Goal: Task Accomplishment & Management: Manage account settings

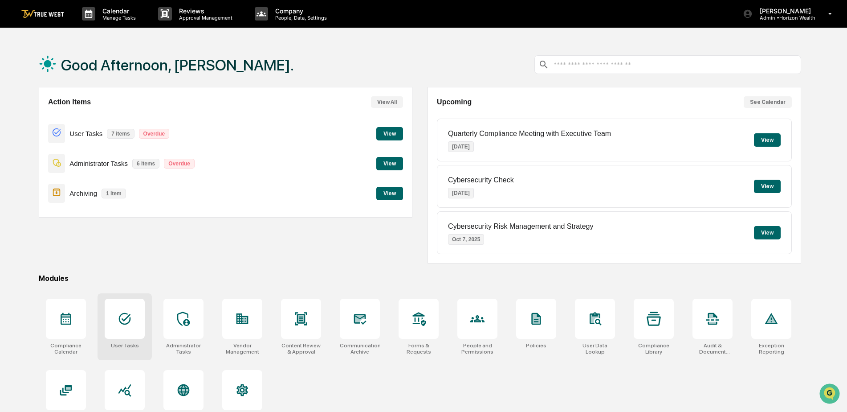
click at [125, 332] on div at bounding box center [125, 318] width 40 height 40
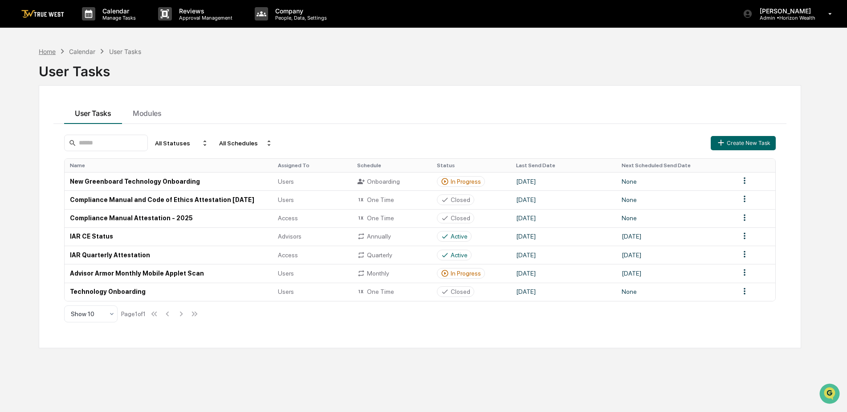
click at [49, 48] on div "Home" at bounding box center [47, 52] width 17 height 8
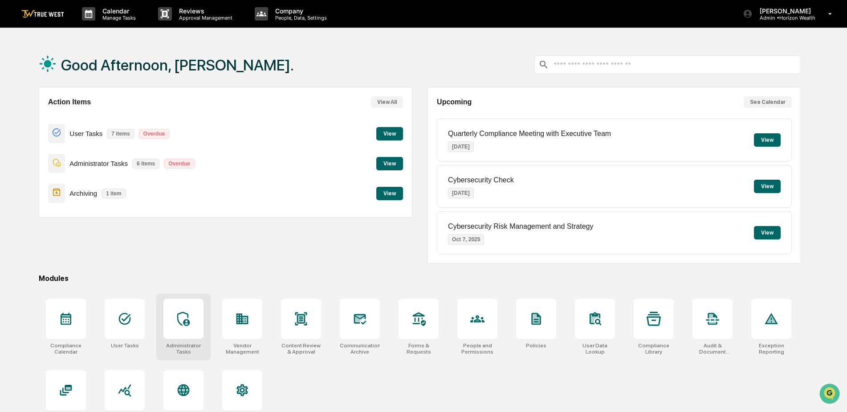
click at [184, 322] on icon at bounding box center [183, 318] width 12 height 14
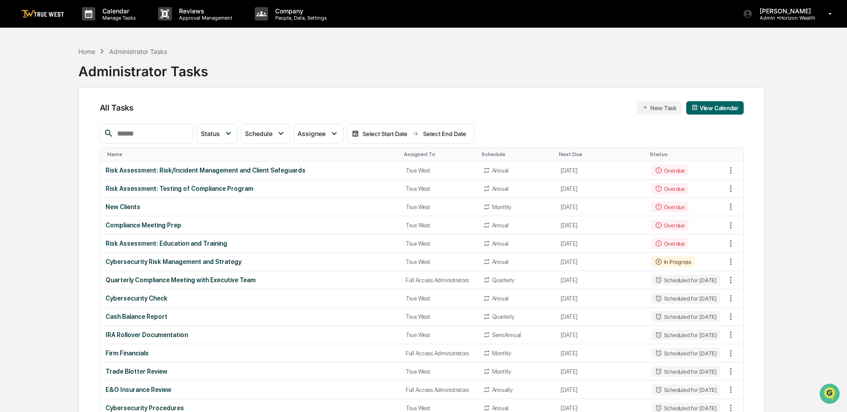
click at [88, 55] on div "Home Administrator Tasks" at bounding box center [122, 51] width 88 height 10
click at [87, 53] on div "Home" at bounding box center [86, 52] width 17 height 8
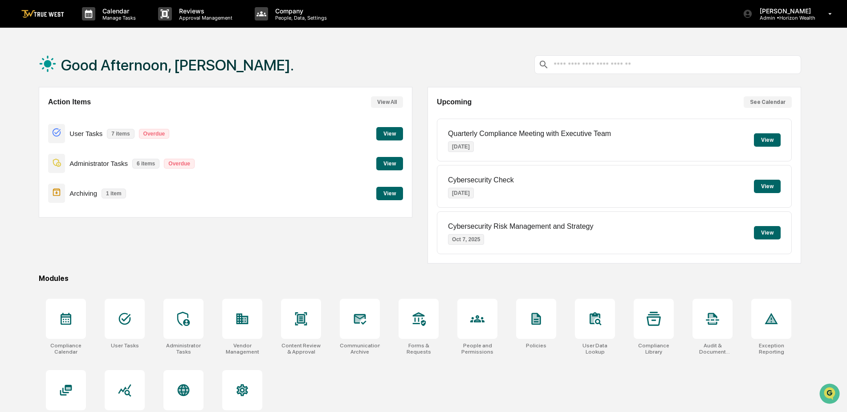
scroll to position [42, 0]
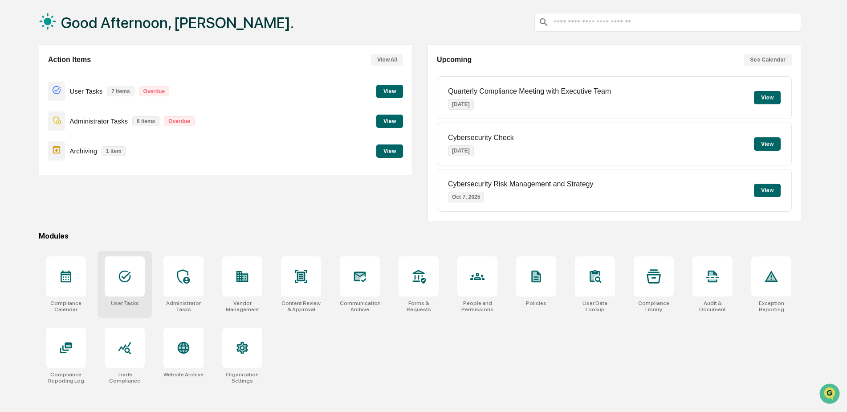
click at [135, 286] on div at bounding box center [125, 276] width 40 height 40
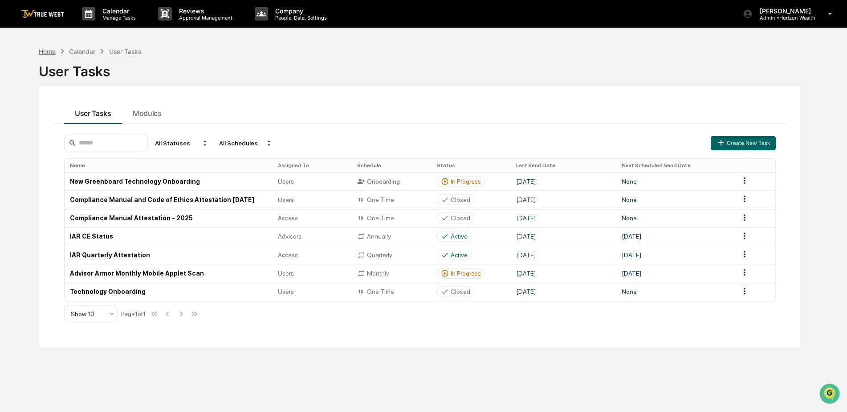
click at [41, 50] on div "Home" at bounding box center [47, 52] width 17 height 8
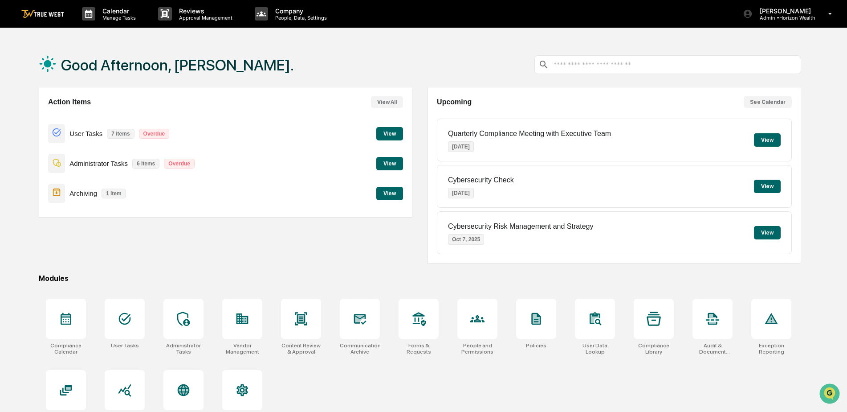
click at [390, 132] on button "View" at bounding box center [389, 133] width 27 height 13
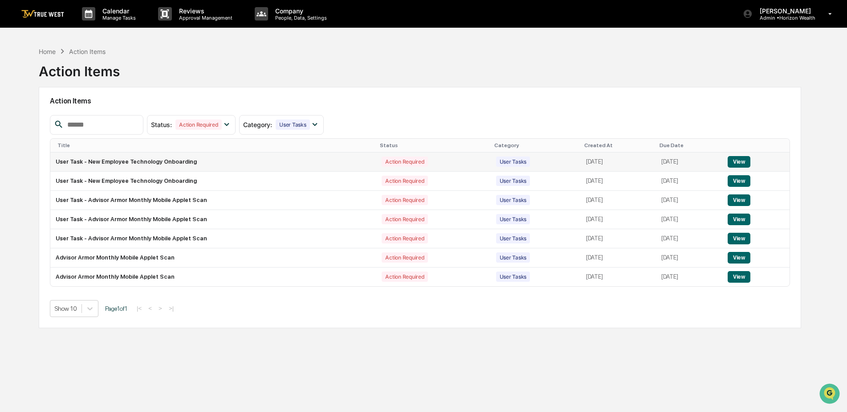
click at [744, 160] on button "View" at bounding box center [739, 162] width 23 height 12
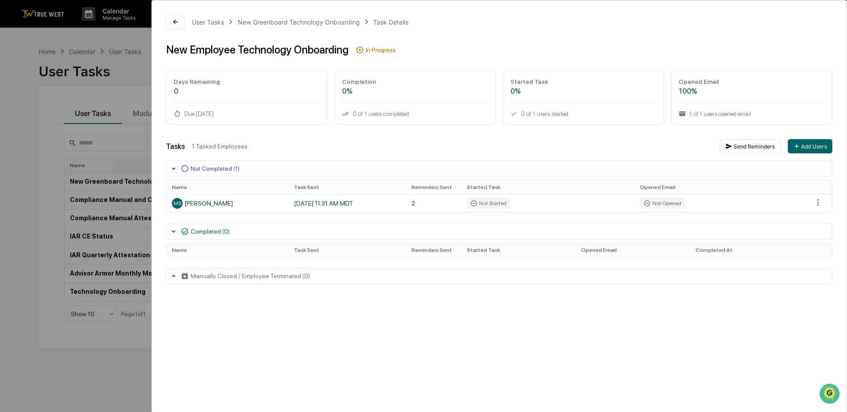
click at [38, 132] on div "User Tasks New Greenboard Technology Onboarding Task Details New Employee Techn…" at bounding box center [423, 206] width 847 height 412
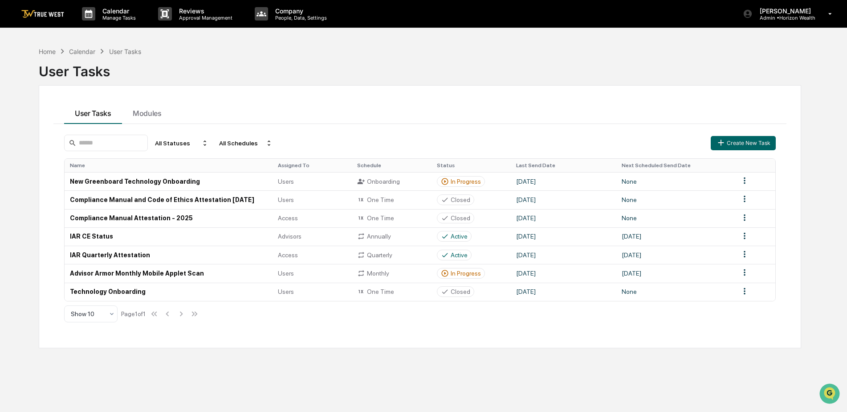
click at [43, 46] on div "Home Calendar User Tasks" at bounding box center [90, 51] width 102 height 10
click at [48, 54] on div "Home" at bounding box center [47, 52] width 17 height 8
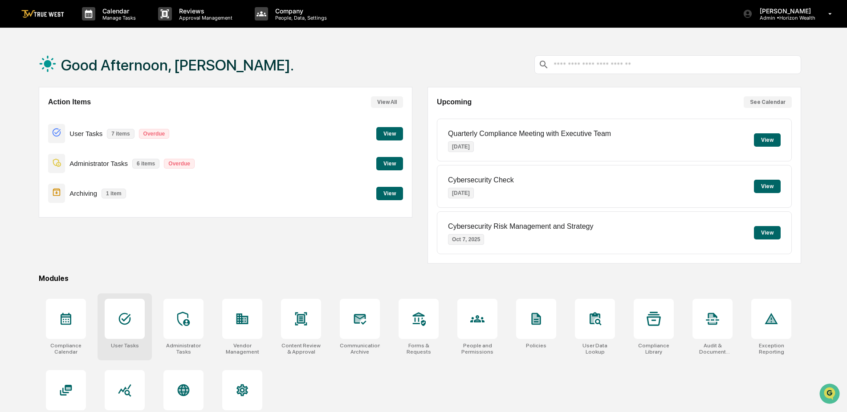
click at [137, 320] on div at bounding box center [125, 318] width 40 height 40
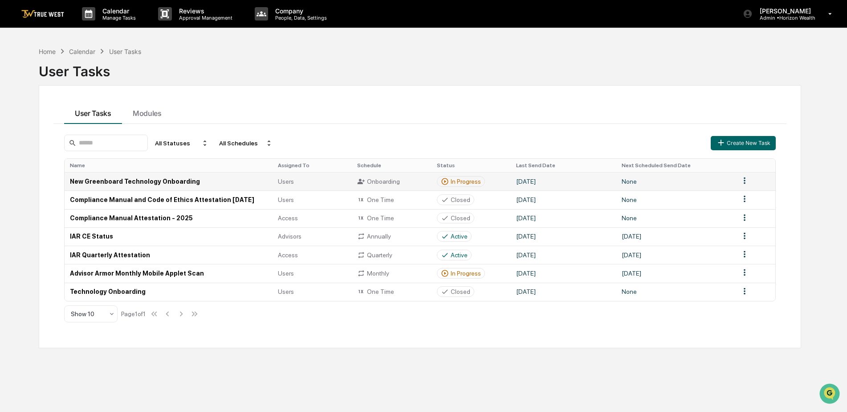
click at [455, 179] on div "In Progress" at bounding box center [466, 181] width 30 height 7
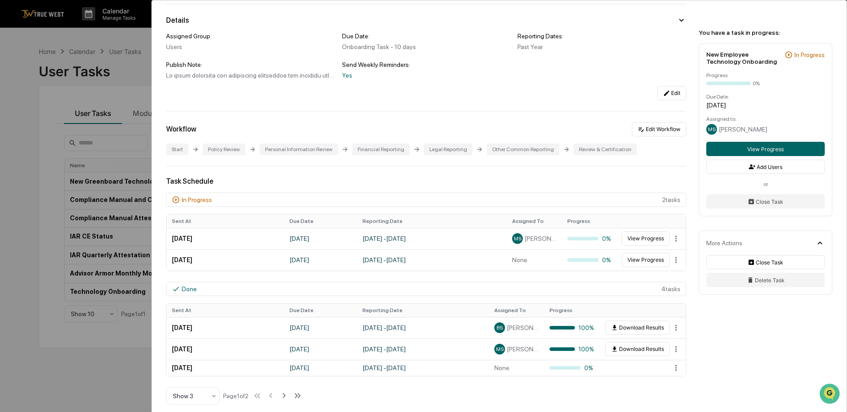
scroll to position [134, 0]
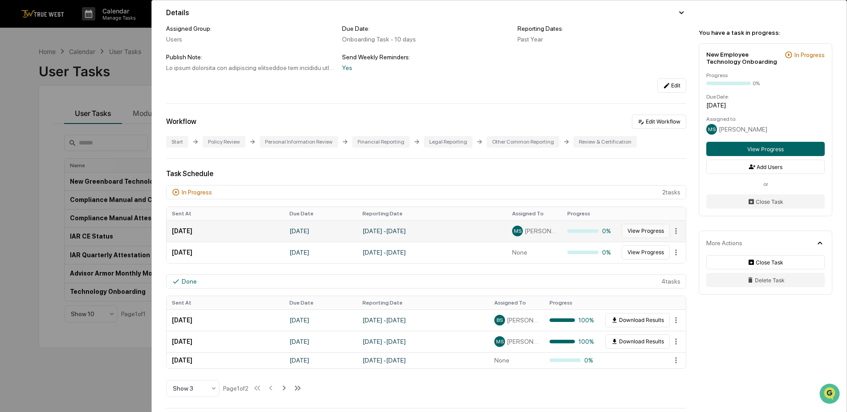
click at [627, 230] on button "View Progress" at bounding box center [646, 231] width 48 height 14
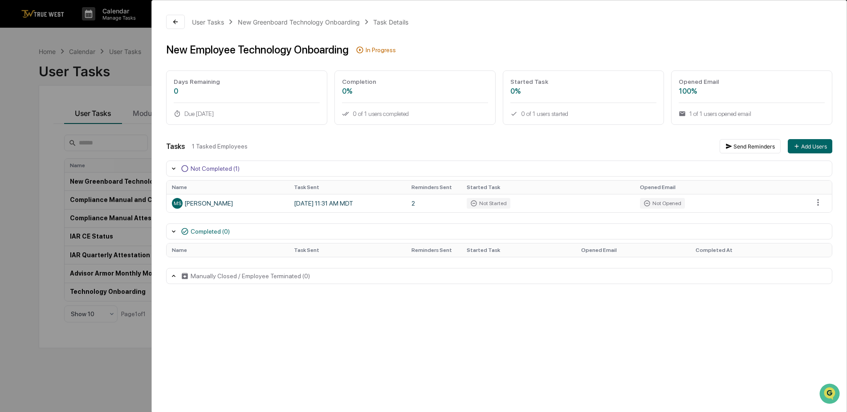
click at [103, 139] on div "User Tasks New Greenboard Technology Onboarding Task Details New Employee Techn…" at bounding box center [423, 206] width 847 height 412
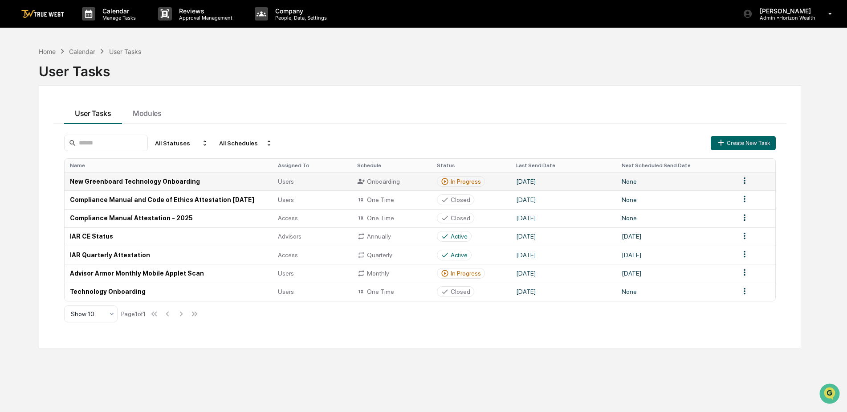
click at [474, 183] on div "In Progress" at bounding box center [466, 181] width 30 height 7
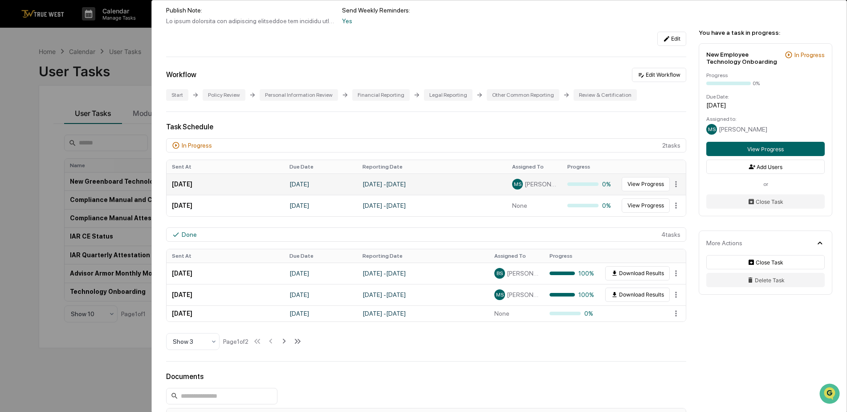
scroll to position [178, 0]
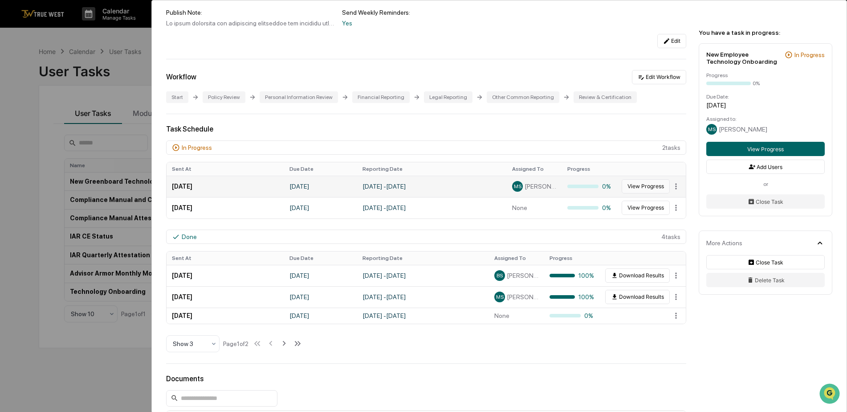
click at [655, 183] on button "View Progress" at bounding box center [646, 186] width 48 height 14
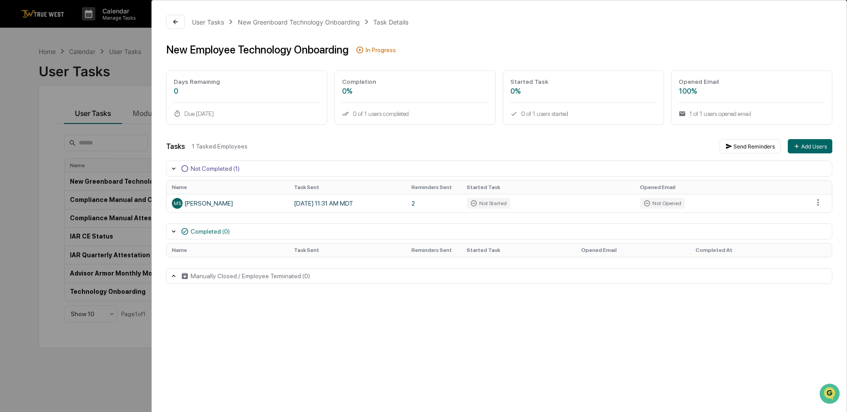
click at [61, 100] on div "User Tasks New Greenboard Technology Onboarding Task Details New Employee Techn…" at bounding box center [423, 206] width 847 height 412
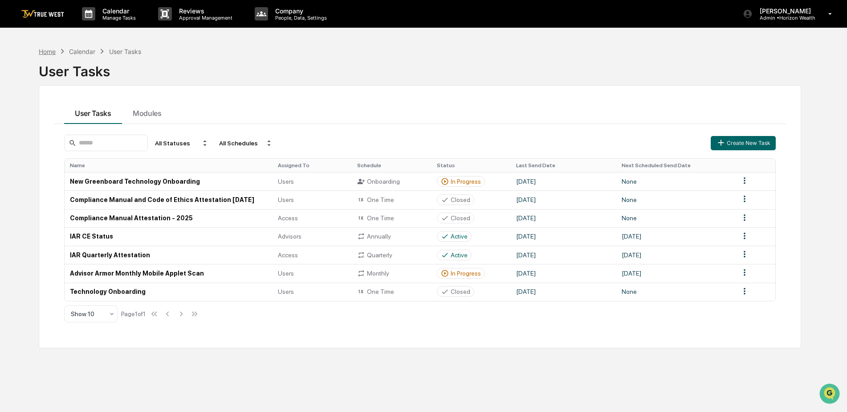
click at [45, 50] on div "Home" at bounding box center [47, 52] width 17 height 8
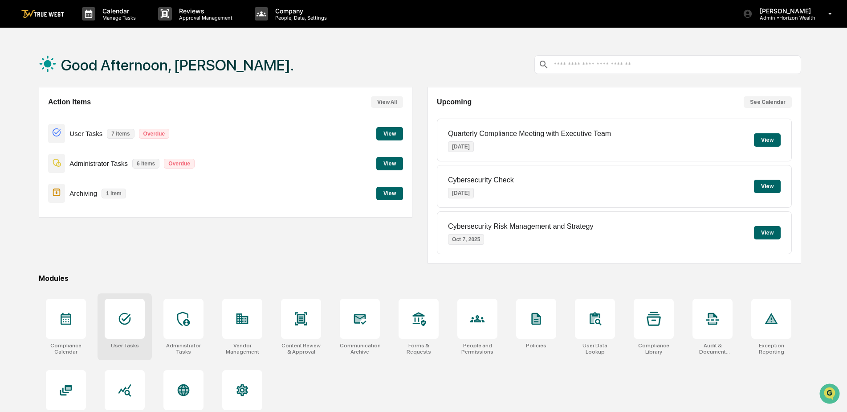
click at [130, 312] on icon at bounding box center [125, 318] width 14 height 14
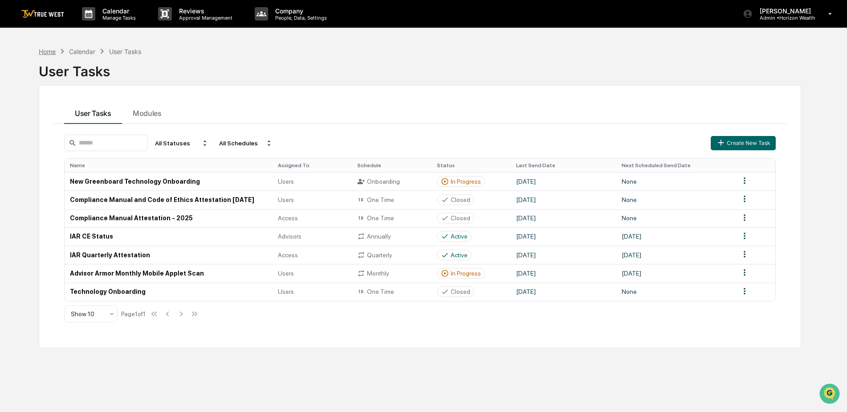
click at [47, 51] on div "Home" at bounding box center [47, 52] width 17 height 8
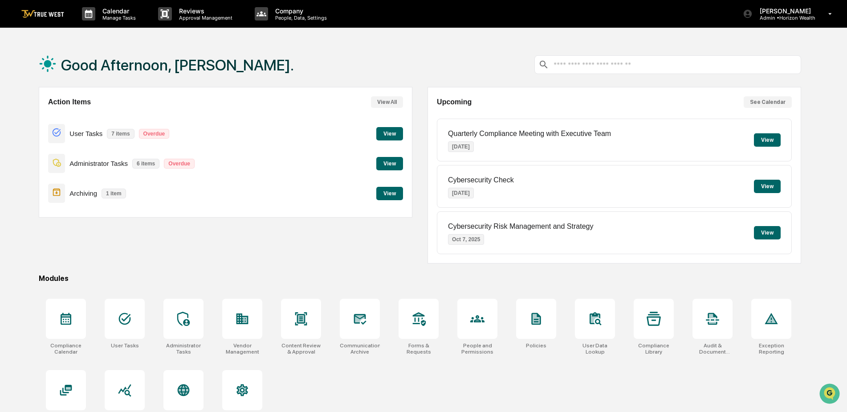
click at [388, 132] on button "View" at bounding box center [389, 133] width 27 height 13
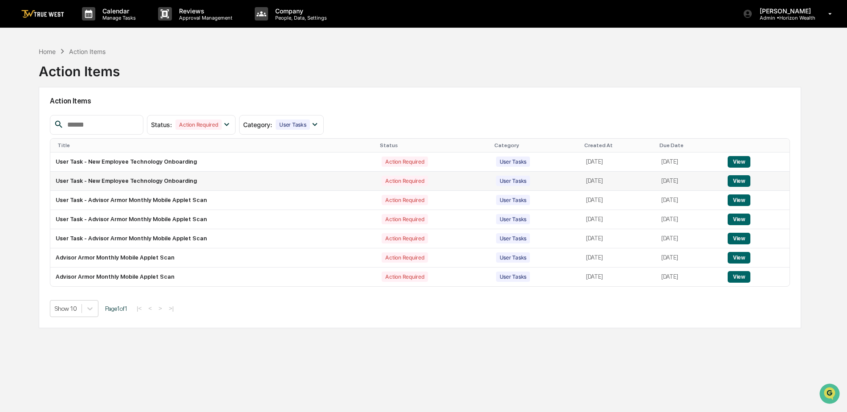
click at [741, 181] on button "View" at bounding box center [739, 181] width 23 height 12
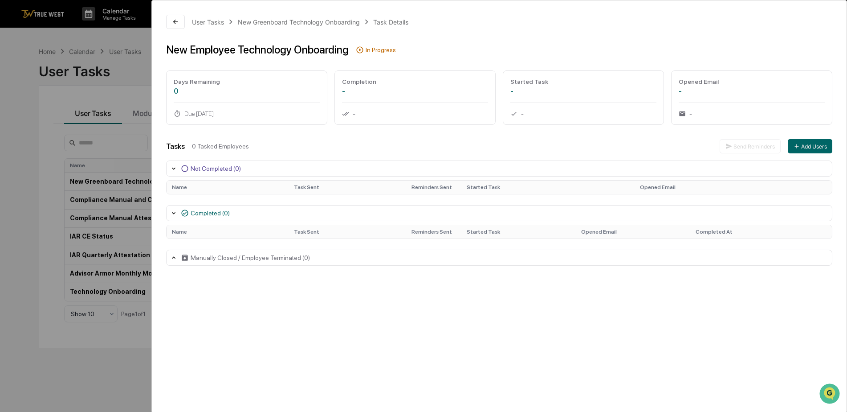
click at [63, 162] on div "User Tasks New Greenboard Technology Onboarding Task Details New Employee Techn…" at bounding box center [423, 206] width 847 height 412
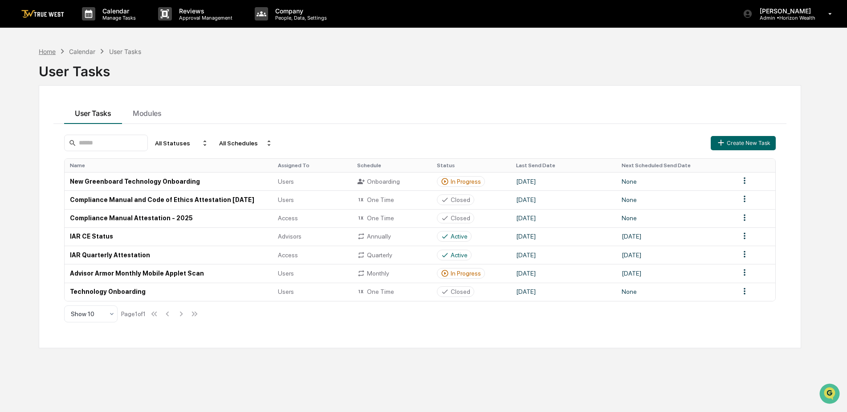
click at [42, 50] on div "Home" at bounding box center [47, 52] width 17 height 8
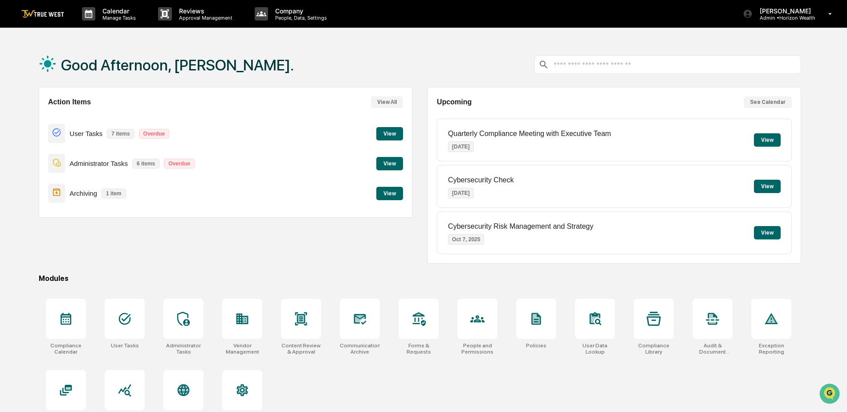
click at [388, 134] on button "View" at bounding box center [389, 133] width 27 height 13
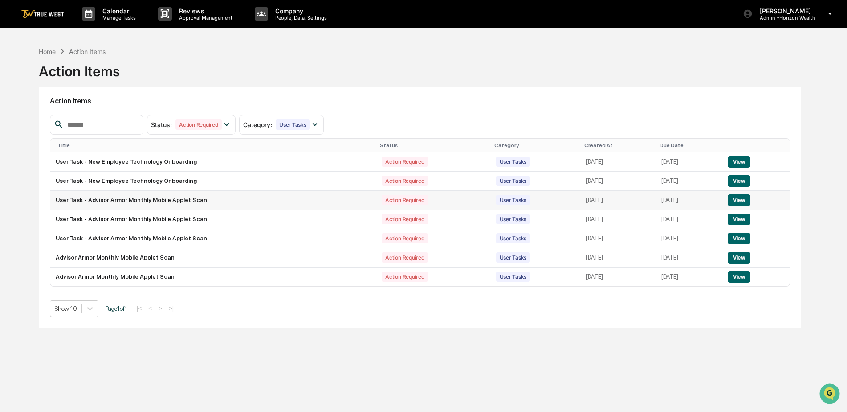
click at [749, 201] on button "View" at bounding box center [739, 200] width 23 height 12
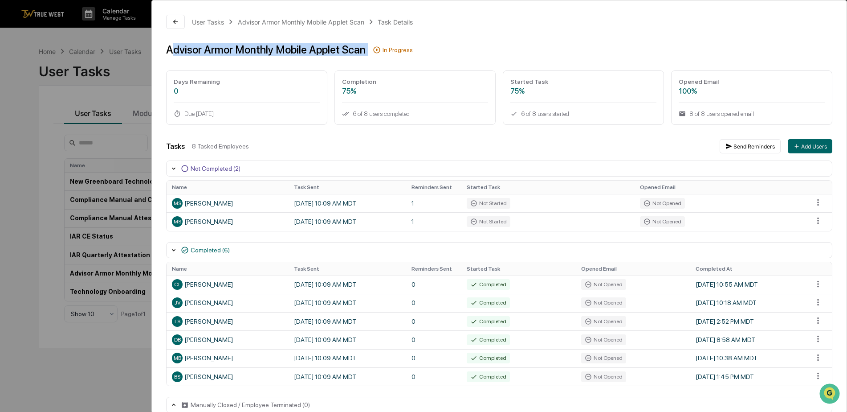
drag, startPoint x: 171, startPoint y: 51, endPoint x: 368, endPoint y: 45, distance: 196.6
click at [368, 45] on div "Advisor Armor Monthly Mobile Applet Scan In Progress" at bounding box center [499, 49] width 666 height 13
click at [37, 107] on div "User Tasks Advisor Armor Monthly Mobile Applet Scan Task Details Advisor Armor …" at bounding box center [423, 206] width 847 height 412
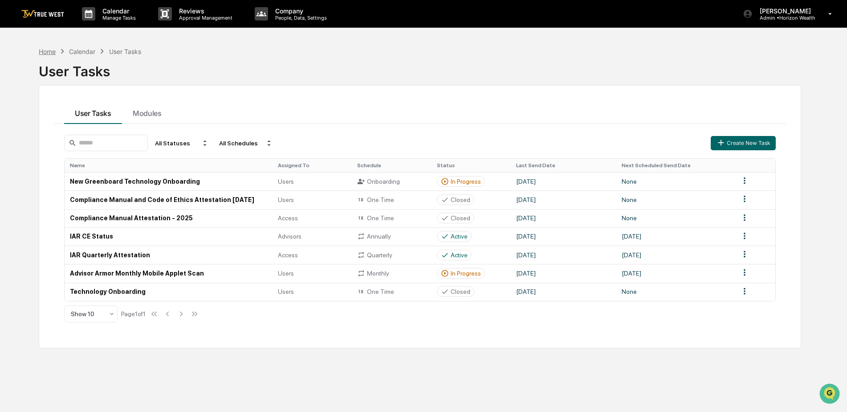
click at [51, 51] on div "Home" at bounding box center [47, 52] width 17 height 8
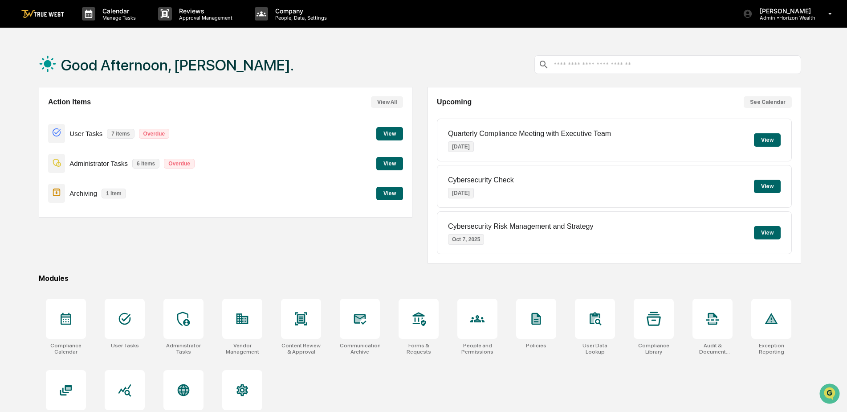
click at [393, 129] on button "View" at bounding box center [389, 133] width 27 height 13
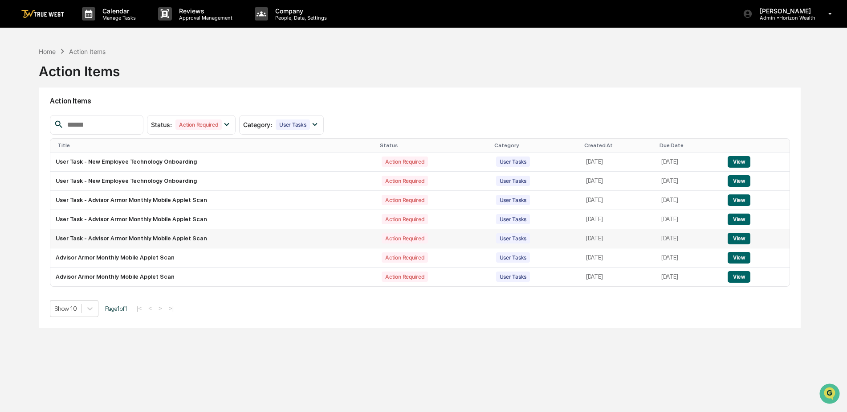
click at [744, 237] on button "View" at bounding box center [739, 239] width 23 height 12
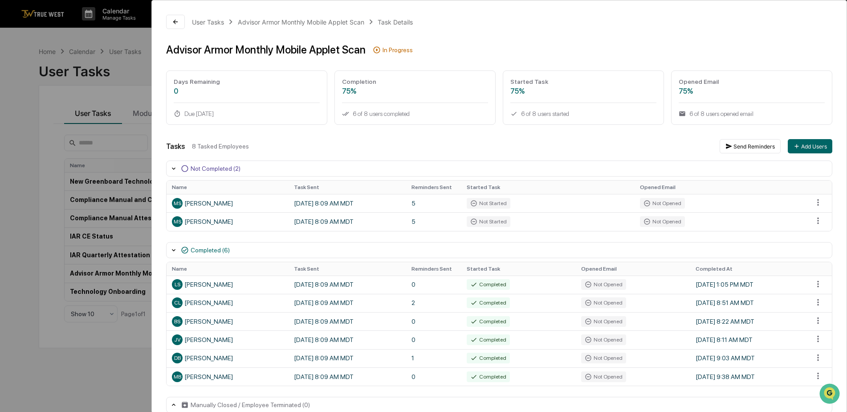
click at [57, 150] on div "User Tasks Advisor Armor Monthly Mobile Applet Scan Task Details Advisor Armor …" at bounding box center [423, 206] width 847 height 412
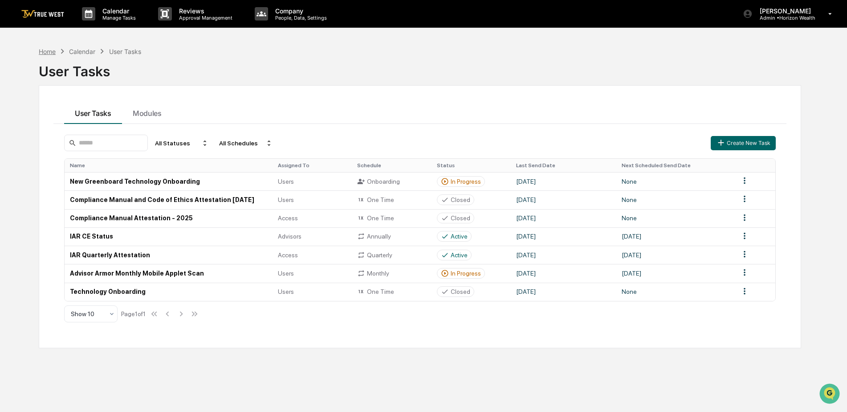
click at [49, 53] on div "Home" at bounding box center [47, 52] width 17 height 8
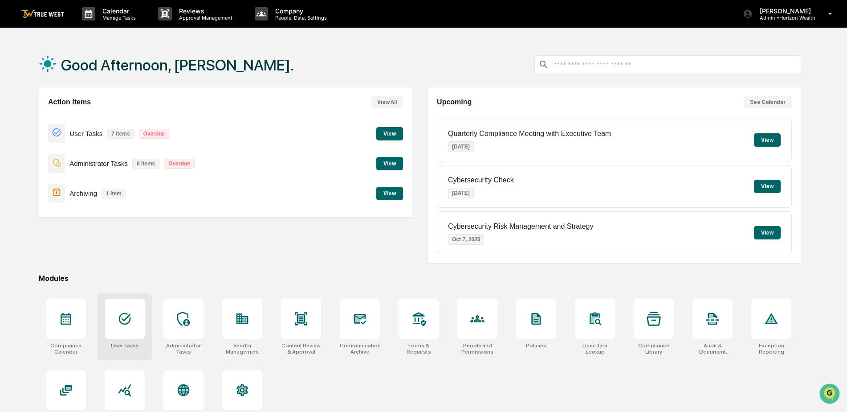
click at [131, 312] on icon at bounding box center [125, 318] width 14 height 14
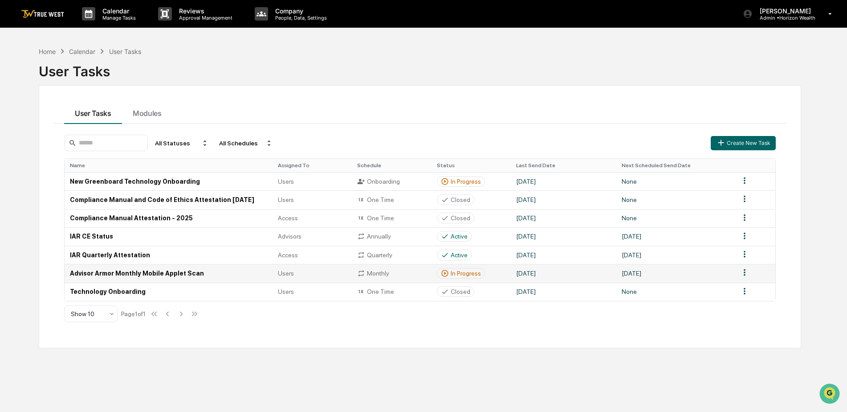
click at [463, 276] on div "In Progress" at bounding box center [466, 273] width 30 height 7
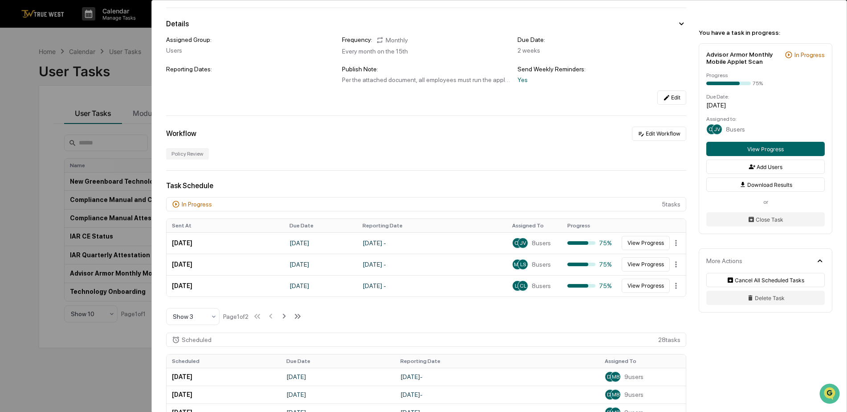
scroll to position [89, 0]
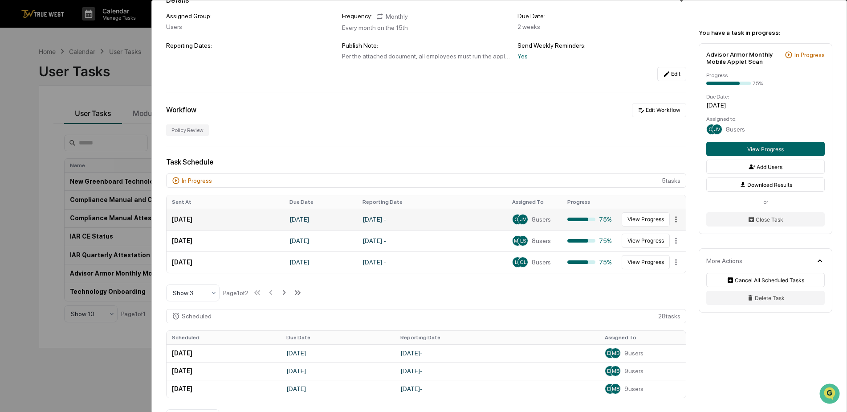
click at [674, 219] on html "Calendar Manage Tasks Reviews Approval Management Company People, Data, Setting…" at bounding box center [423, 206] width 847 height 412
click at [496, 292] on html "Calendar Manage Tasks Reviews Approval Management Company People, Data, Setting…" at bounding box center [423, 206] width 847 height 412
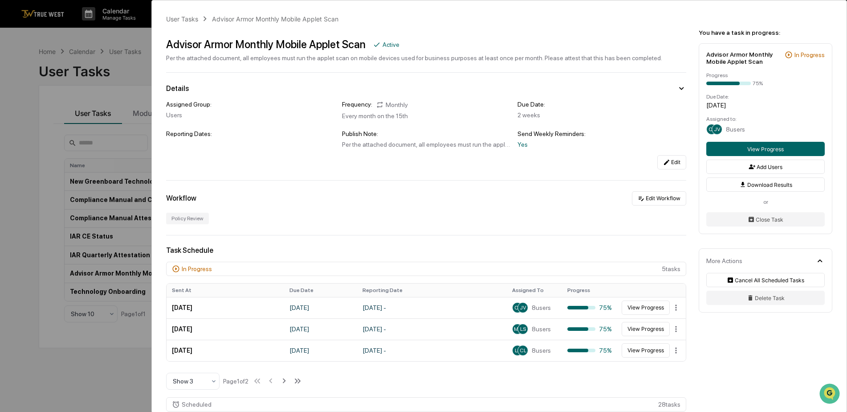
scroll to position [0, 0]
click at [519, 304] on div "JV" at bounding box center [523, 308] width 11 height 11
click at [640, 310] on button "View Progress" at bounding box center [646, 308] width 48 height 14
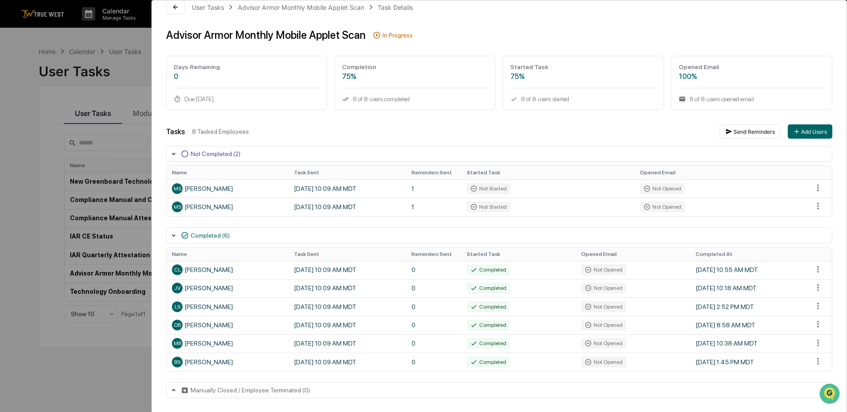
scroll to position [42, 0]
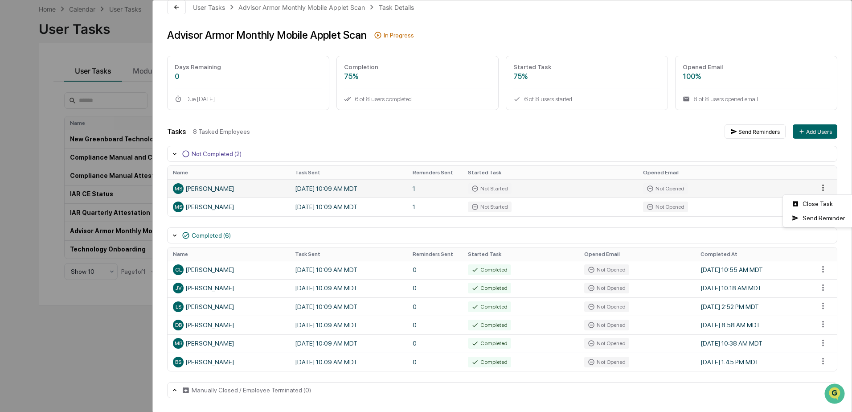
click at [812, 186] on html "Calendar Manage Tasks Reviews Approval Management Company People, Data, Setting…" at bounding box center [426, 164] width 852 height 412
click at [490, 139] on html "Calendar Manage Tasks Reviews Approval Management Company People, Data, Setting…" at bounding box center [426, 164] width 852 height 412
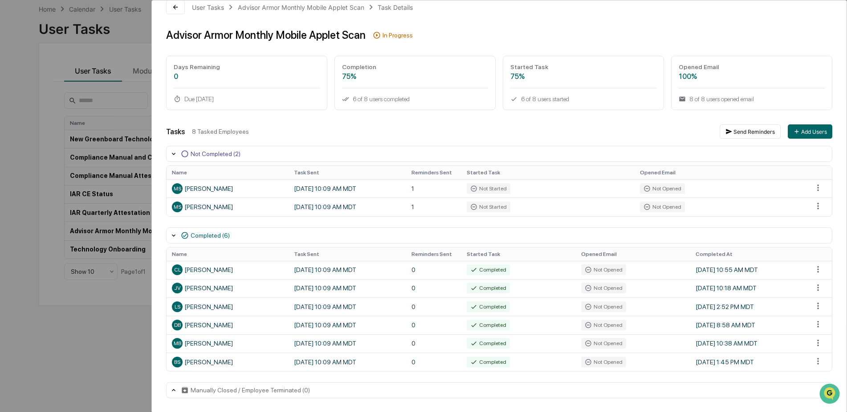
click at [137, 44] on div "User Tasks Advisor Armor Monthly Mobile Applet Scan Task Details Advisor Armor …" at bounding box center [423, 206] width 847 height 412
drag, startPoint x: 81, startPoint y: 30, endPoint x: 85, endPoint y: 30, distance: 4.5
click at [82, 30] on div "User Tasks Advisor Armor Monthly Mobile Applet Scan Task Details Advisor Armor …" at bounding box center [423, 206] width 847 height 412
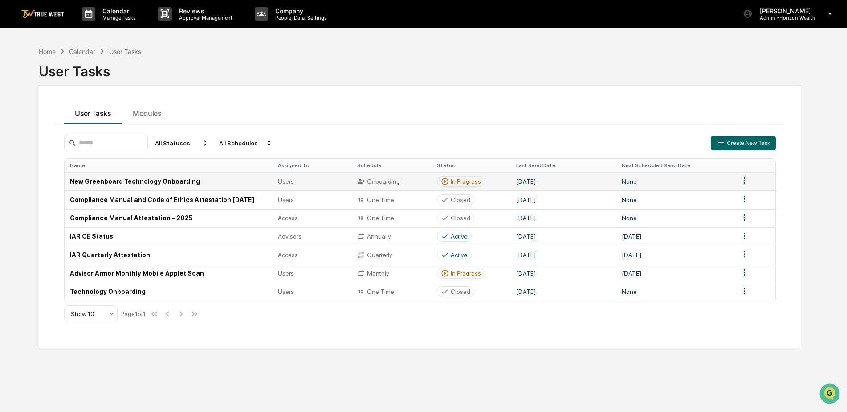
click at [448, 180] on icon at bounding box center [445, 181] width 8 height 8
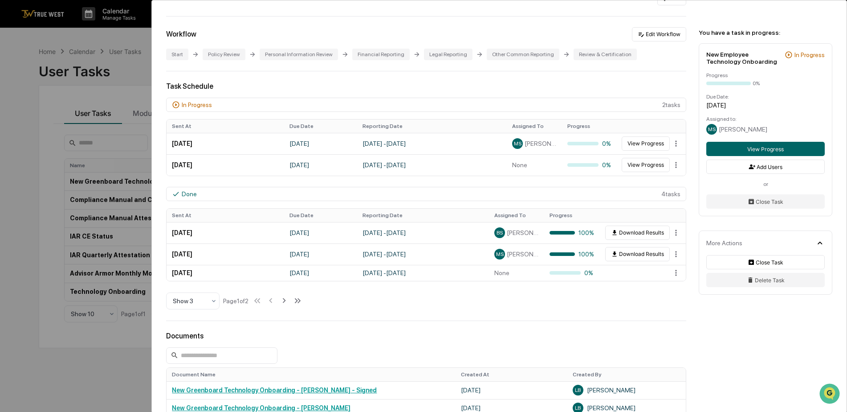
scroll to position [223, 0]
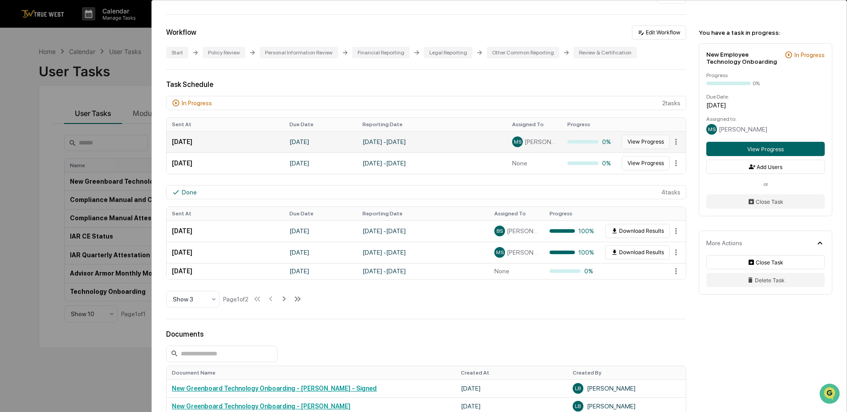
click at [638, 139] on button "View Progress" at bounding box center [646, 142] width 48 height 14
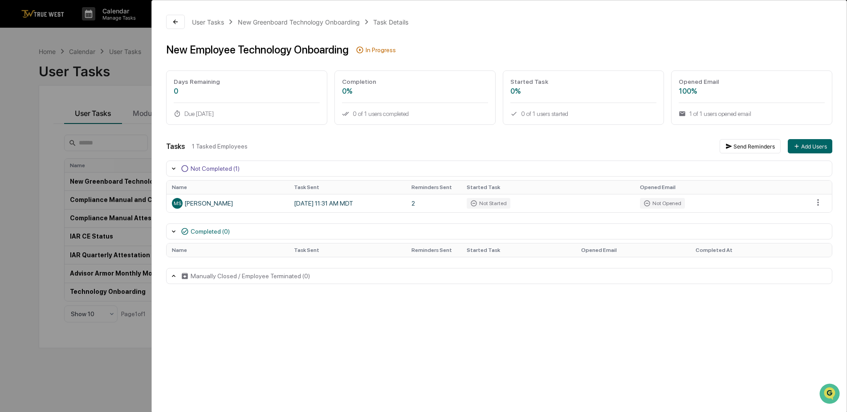
click at [88, 91] on div "User Tasks New Greenboard Technology Onboarding Task Details New Employee Techn…" at bounding box center [423, 206] width 847 height 412
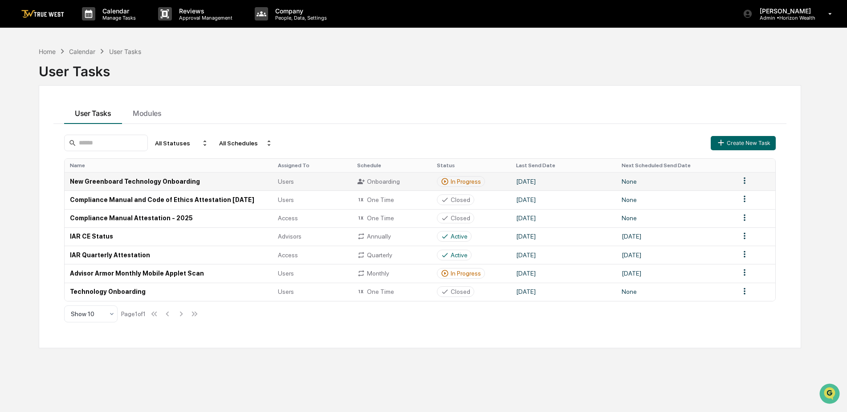
click at [469, 180] on div "In Progress" at bounding box center [466, 181] width 30 height 7
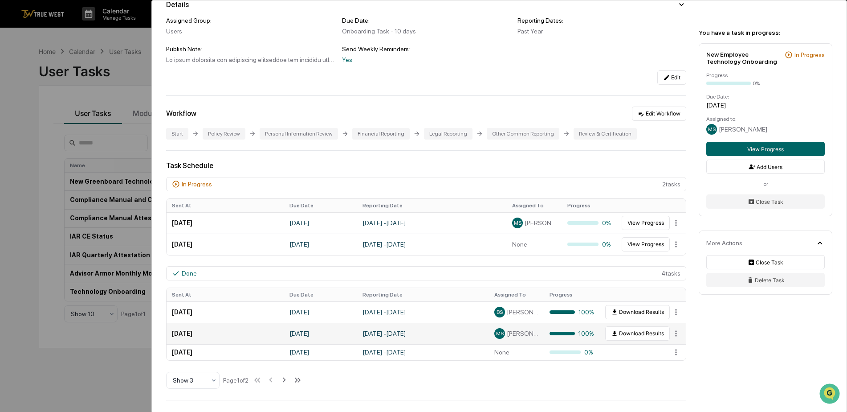
scroll to position [178, 0]
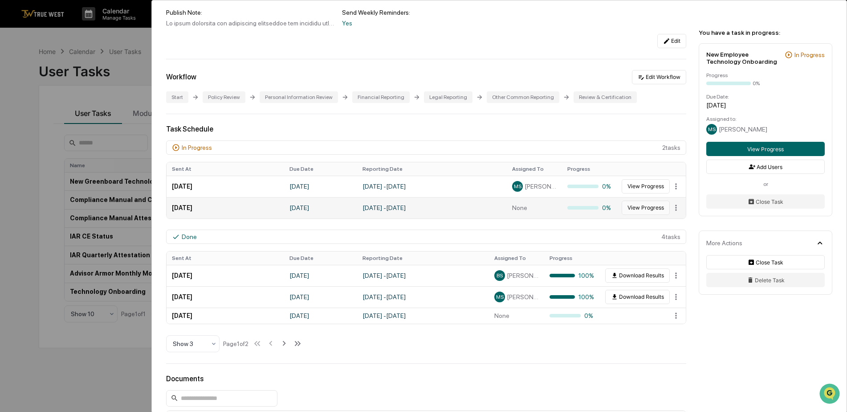
click at [633, 209] on button "View Progress" at bounding box center [646, 207] width 48 height 14
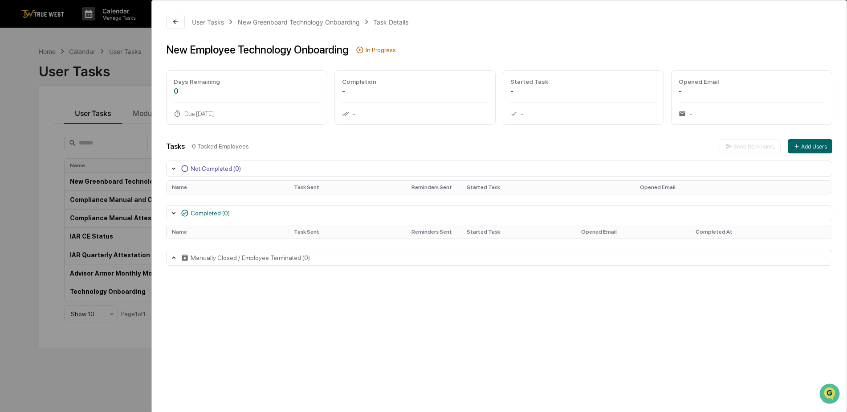
click at [37, 114] on div "User Tasks New Greenboard Technology Onboarding Task Details New Employee Techn…" at bounding box center [423, 206] width 847 height 412
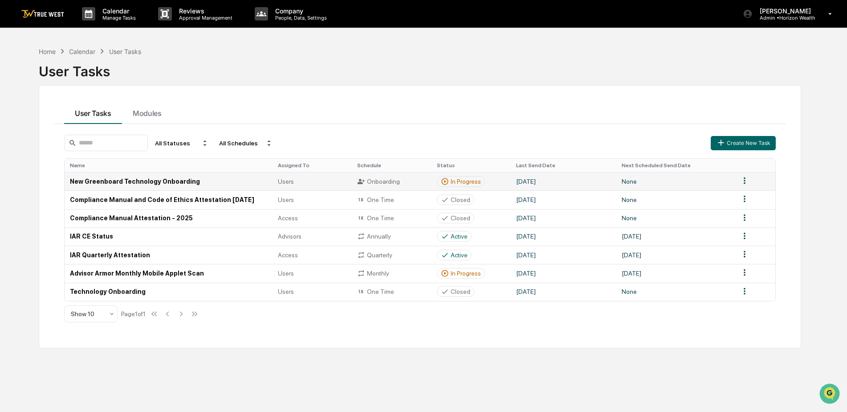
click at [121, 183] on td "New Greenboard Technology Onboarding" at bounding box center [169, 181] width 208 height 18
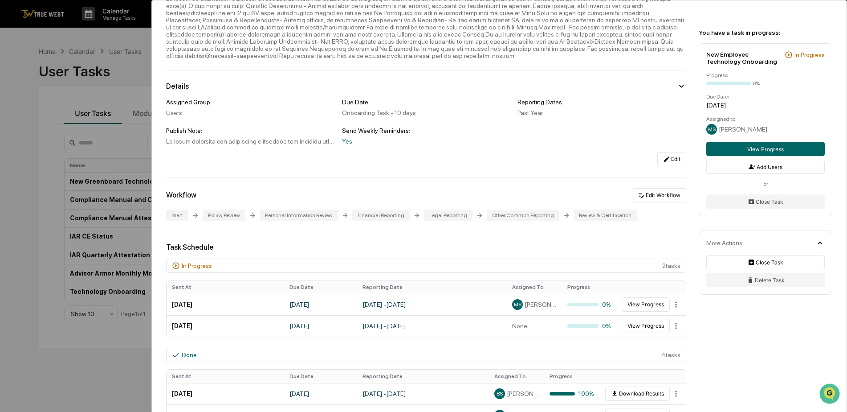
scroll to position [134, 0]
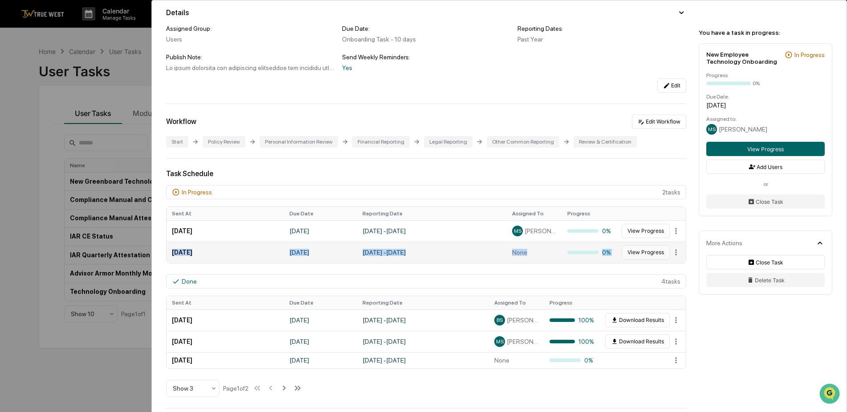
drag, startPoint x: 174, startPoint y: 253, endPoint x: 638, endPoint y: 253, distance: 464.2
click at [638, 253] on tr "May 8, 2025 May 19, 2025 May 1, 2024 - May 9, 2025 None 0% View Progress" at bounding box center [426, 251] width 519 height 21
click at [672, 251] on html "Calendar Manage Tasks Reviews Approval Management Company People, Data, Setting…" at bounding box center [423, 206] width 847 height 412
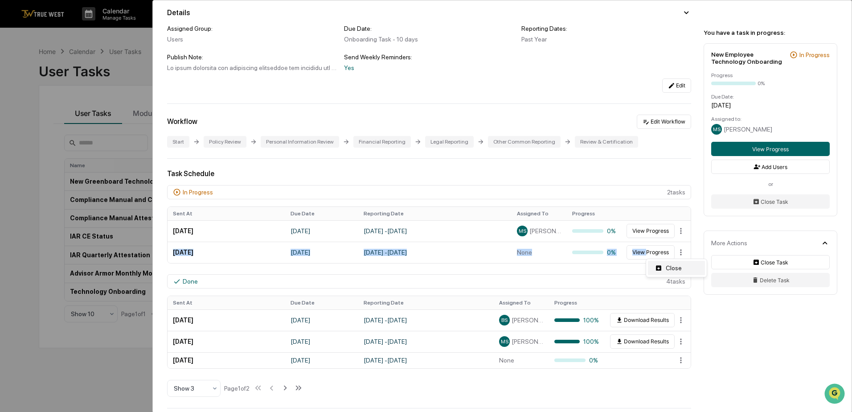
click at [674, 266] on div "Close" at bounding box center [676, 268] width 57 height 14
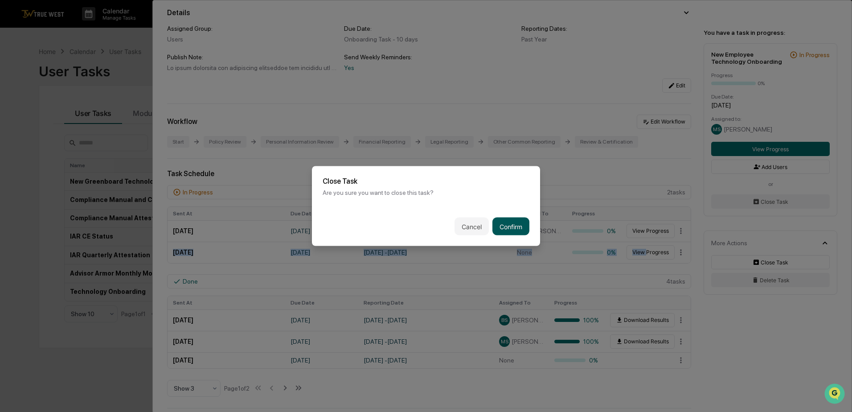
click at [506, 227] on button "Confirm" at bounding box center [510, 226] width 37 height 18
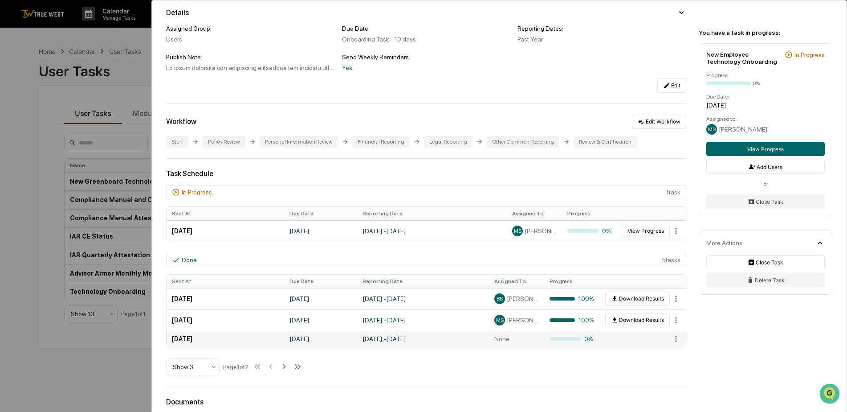
click at [398, 339] on td "May 1, 2024 - May 9, 2025" at bounding box center [423, 339] width 132 height 16
click at [328, 177] on div "Task Schedule" at bounding box center [426, 173] width 520 height 8
click at [22, 82] on div "User Tasks New Greenboard Technology Onboarding New Greenboard Technology Onboa…" at bounding box center [423, 206] width 847 height 412
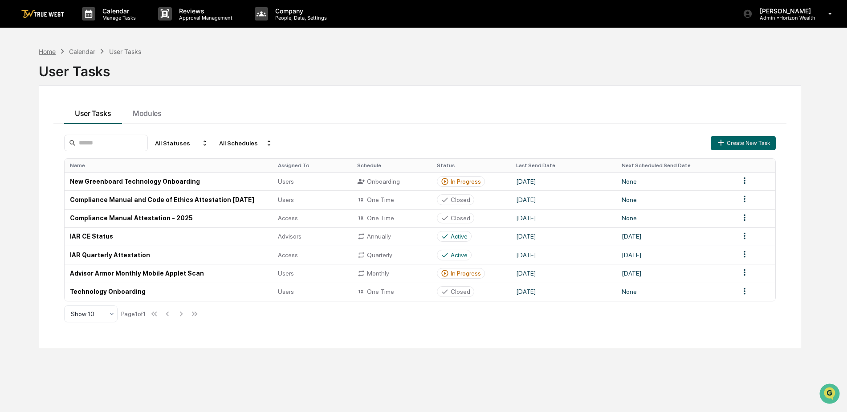
click at [45, 48] on div "Home" at bounding box center [47, 52] width 17 height 8
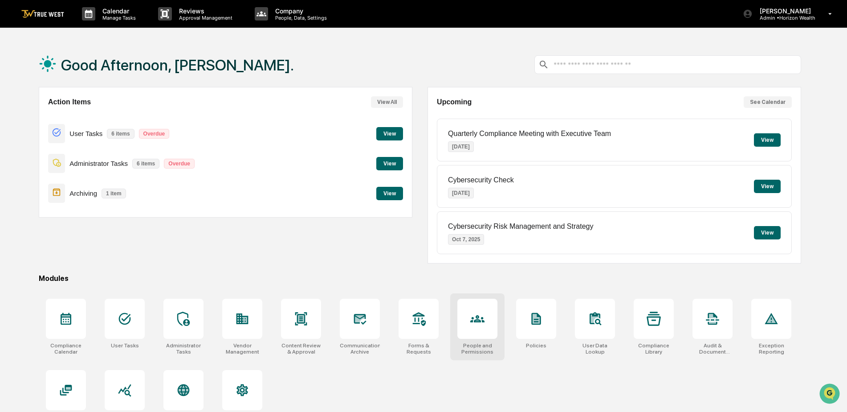
click at [487, 330] on div at bounding box center [478, 318] width 40 height 40
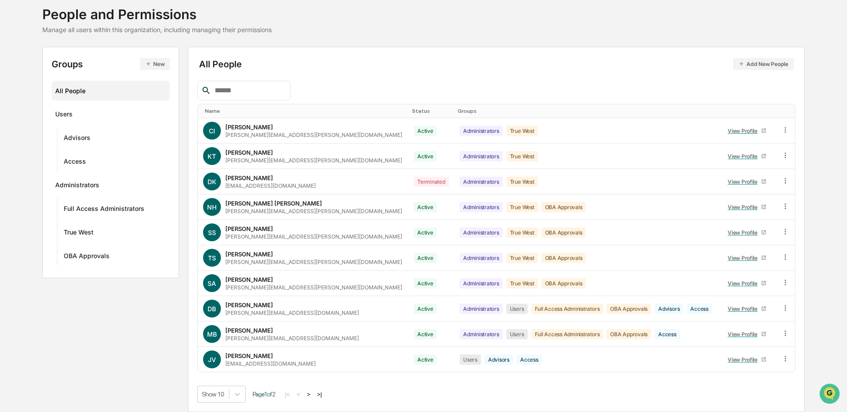
click at [313, 394] on button ">" at bounding box center [308, 394] width 9 height 8
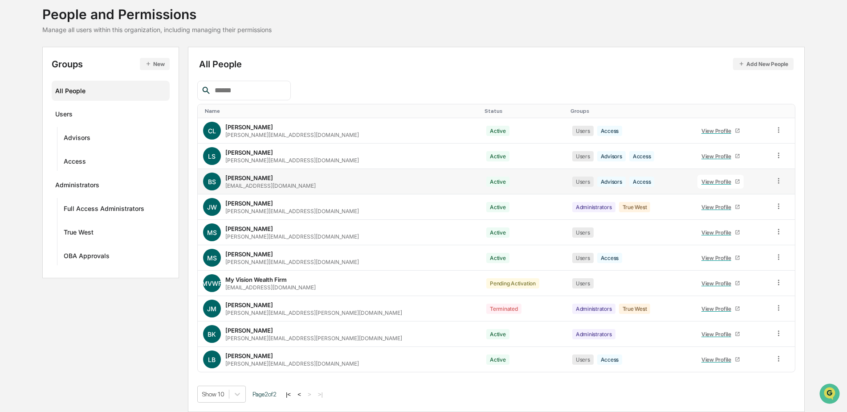
click at [702, 182] on div "View Profile" at bounding box center [718, 181] width 33 height 7
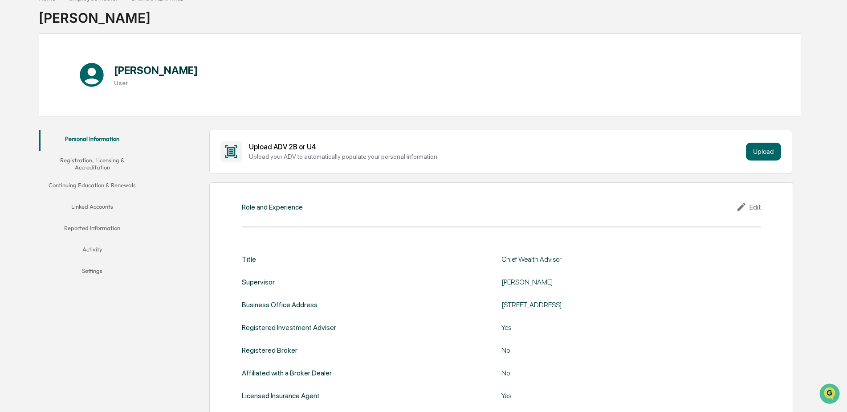
click at [103, 196] on button "Continuing Education & Renewals" at bounding box center [92, 186] width 106 height 21
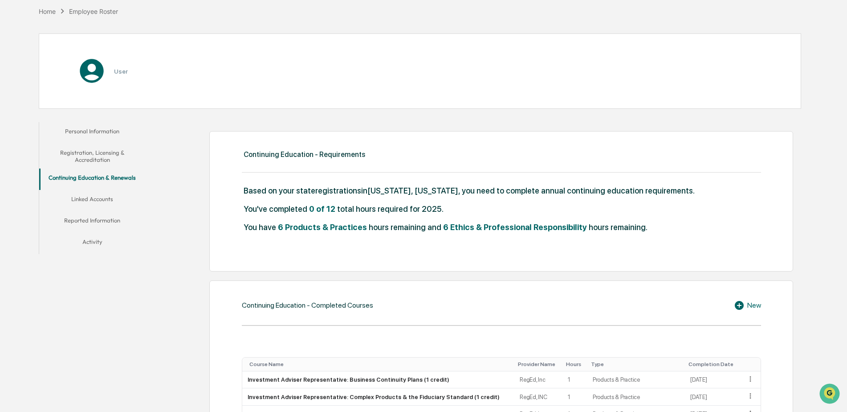
click at [95, 198] on div "Personal Information Registration, Licensing & Accreditation Continuing Educati…" at bounding box center [92, 188] width 106 height 132
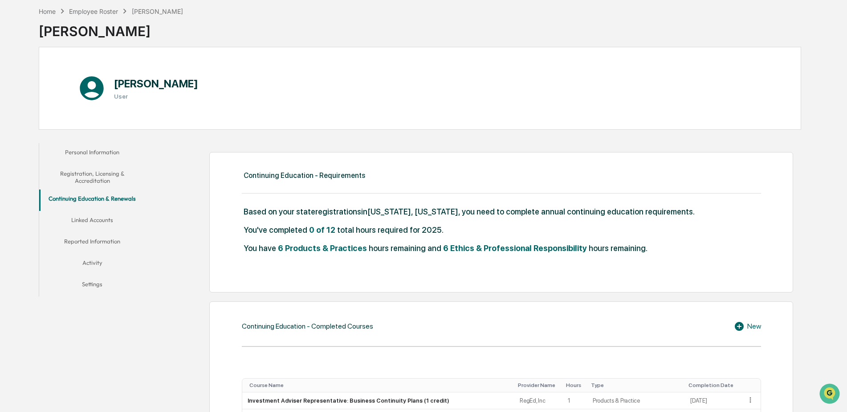
click at [85, 217] on button "Linked Accounts" at bounding box center [92, 221] width 106 height 21
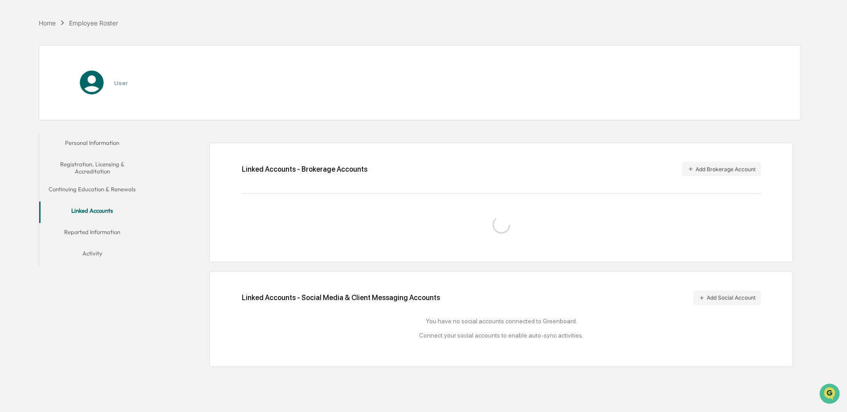
scroll to position [42, 0]
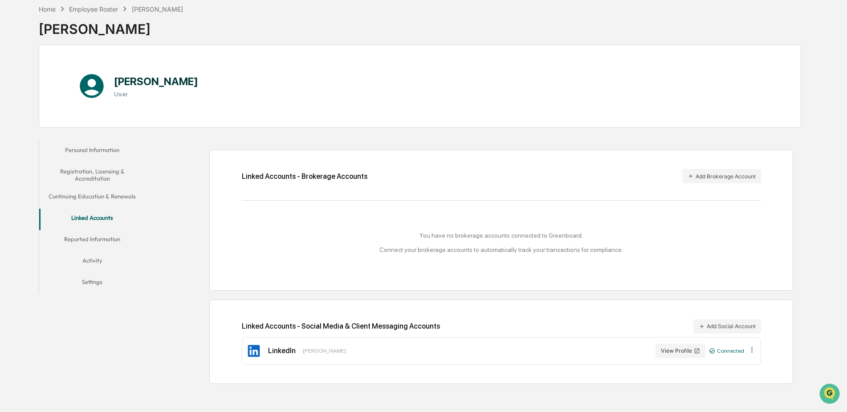
click at [514, 256] on div "You have no brokerage accounts connected to Greenboard. Connect your brokerage …" at bounding box center [501, 242] width 519 height 57
click at [45, 8] on div "Home" at bounding box center [47, 9] width 17 height 8
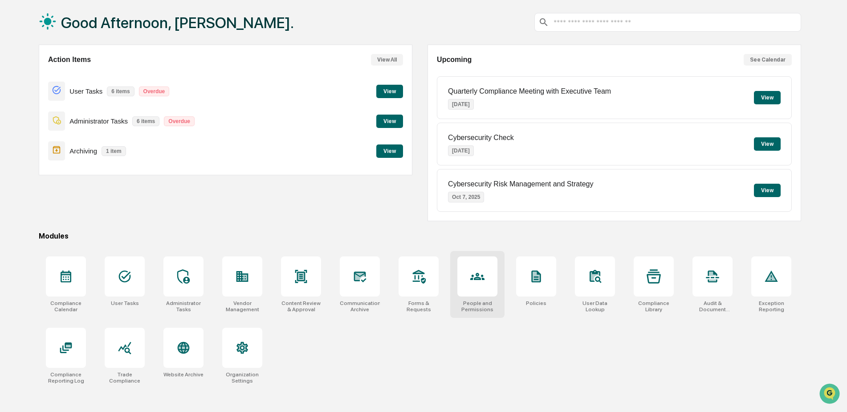
click at [488, 281] on div at bounding box center [478, 276] width 40 height 40
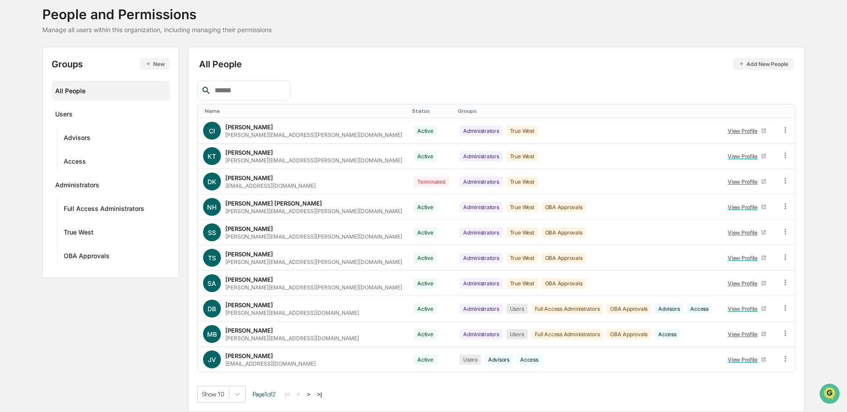
click at [313, 392] on button ">" at bounding box center [308, 394] width 9 height 8
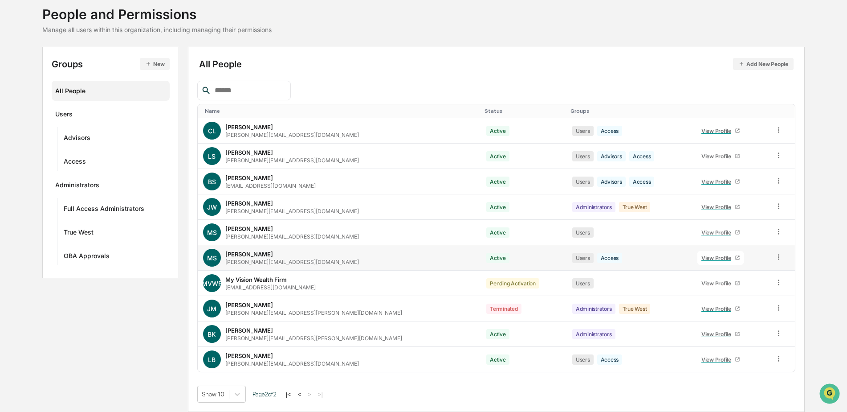
click at [702, 259] on div "View Profile" at bounding box center [718, 257] width 33 height 7
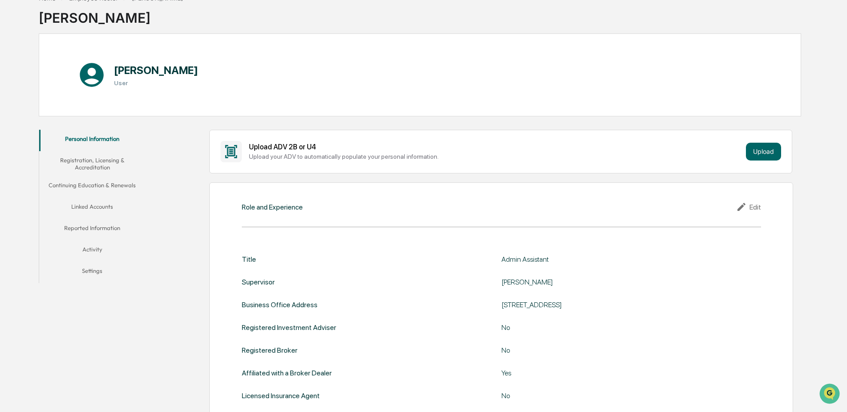
click at [82, 196] on button "Continuing Education & Renewals" at bounding box center [92, 186] width 106 height 21
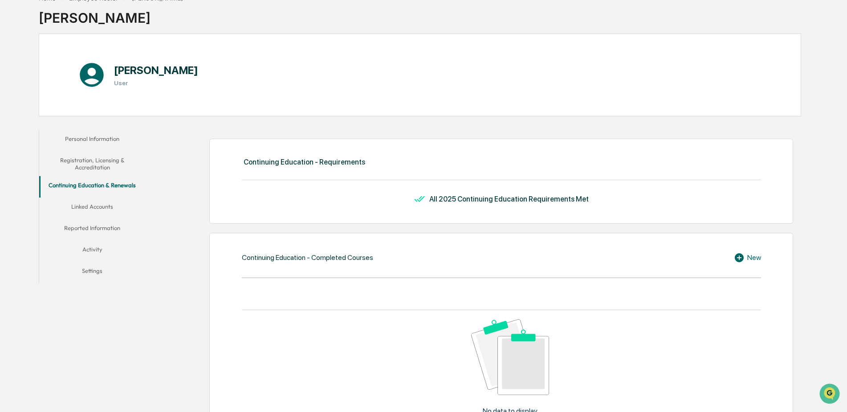
click at [85, 214] on button "Linked Accounts" at bounding box center [92, 207] width 106 height 21
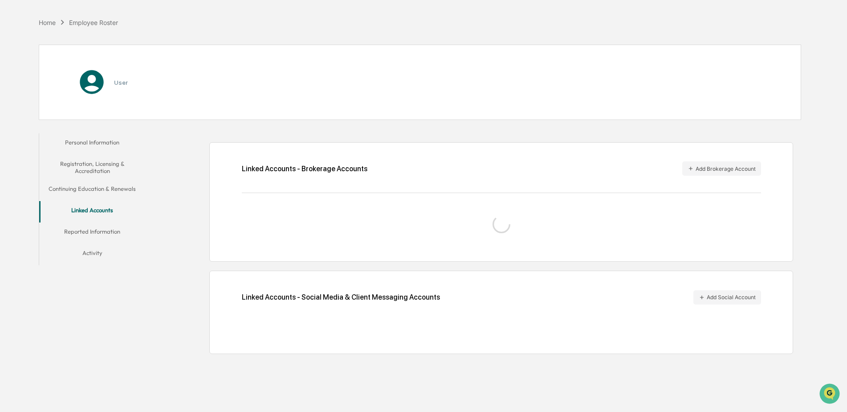
scroll to position [42, 0]
